Goal: Task Accomplishment & Management: Manage account settings

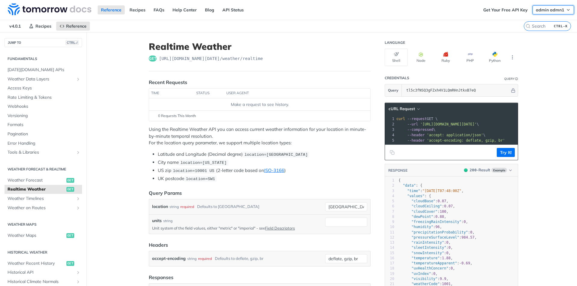
click at [553, 10] on span "admin admn1" at bounding box center [550, 9] width 28 height 5
click at [561, 9] on button "admin admn1" at bounding box center [553, 9] width 41 height 9
click at [555, 14] on button "admin admn1" at bounding box center [553, 9] width 41 height 9
click at [561, 12] on button "admin admn1" at bounding box center [553, 9] width 41 height 9
click at [534, 22] on link "Log Out" at bounding box center [540, 21] width 60 height 8
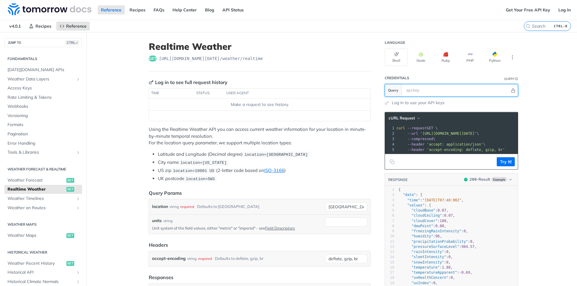
click at [427, 91] on input "text" at bounding box center [456, 90] width 107 height 12
click at [566, 8] on link "Log In" at bounding box center [564, 9] width 19 height 9
